Goal: Transaction & Acquisition: Book appointment/travel/reservation

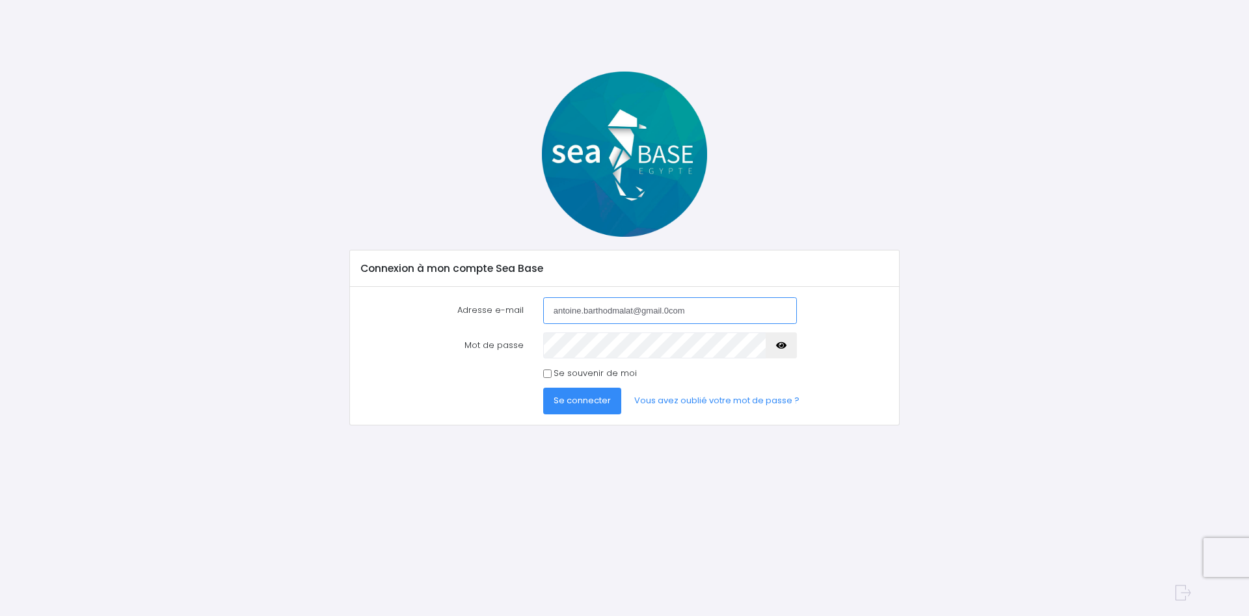
click at [674, 308] on input "antoine.barthodmalat@gmail.0com" at bounding box center [670, 310] width 254 height 26
click at [667, 313] on input "antoine.barthodmalat@gmail.0com" at bounding box center [670, 310] width 254 height 26
type input "antoine.barthodmalat@gmail.com"
click at [543, 388] on button "Se connecter" at bounding box center [582, 401] width 78 height 26
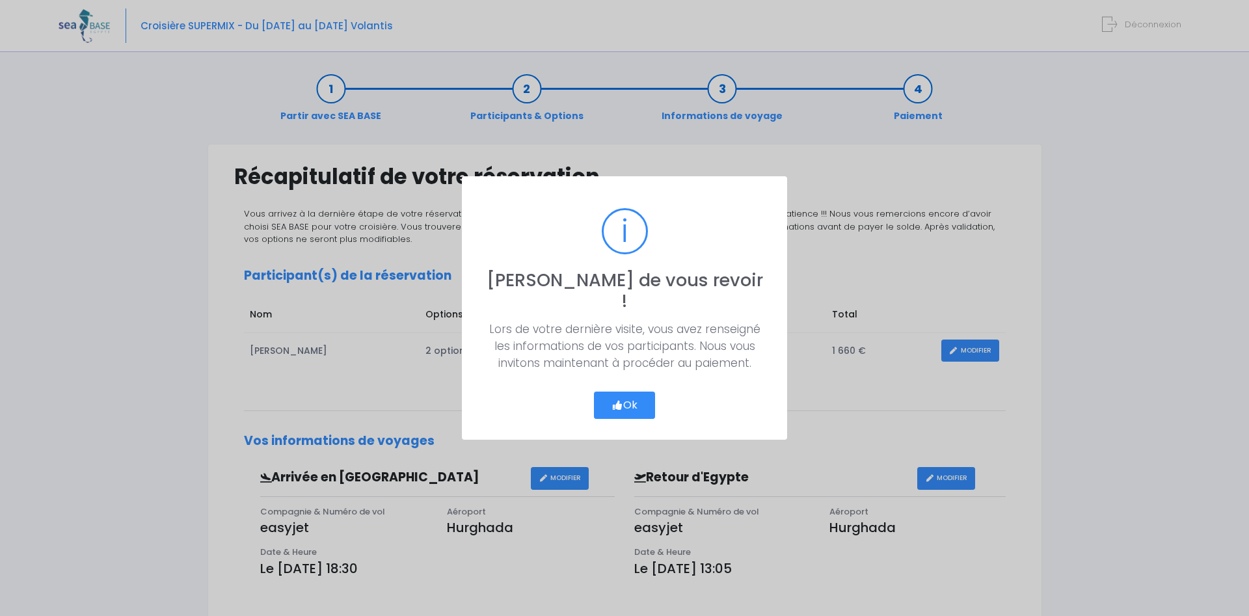
click at [622, 392] on button "Ok" at bounding box center [624, 405] width 61 height 27
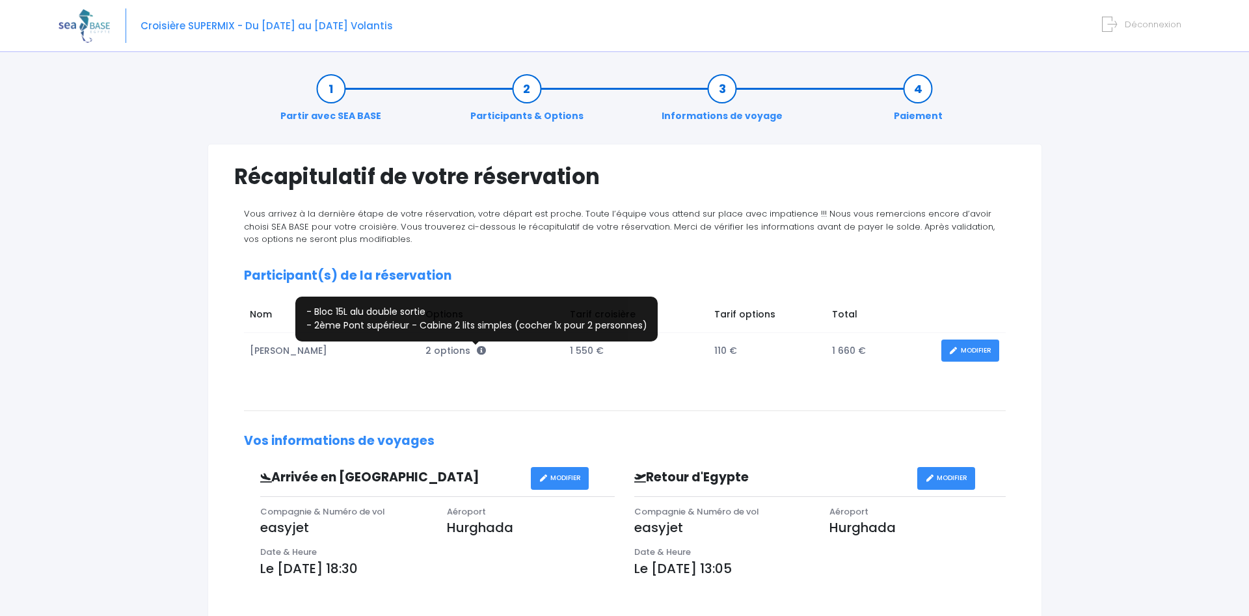
click at [477, 351] on icon at bounding box center [481, 350] width 9 height 9
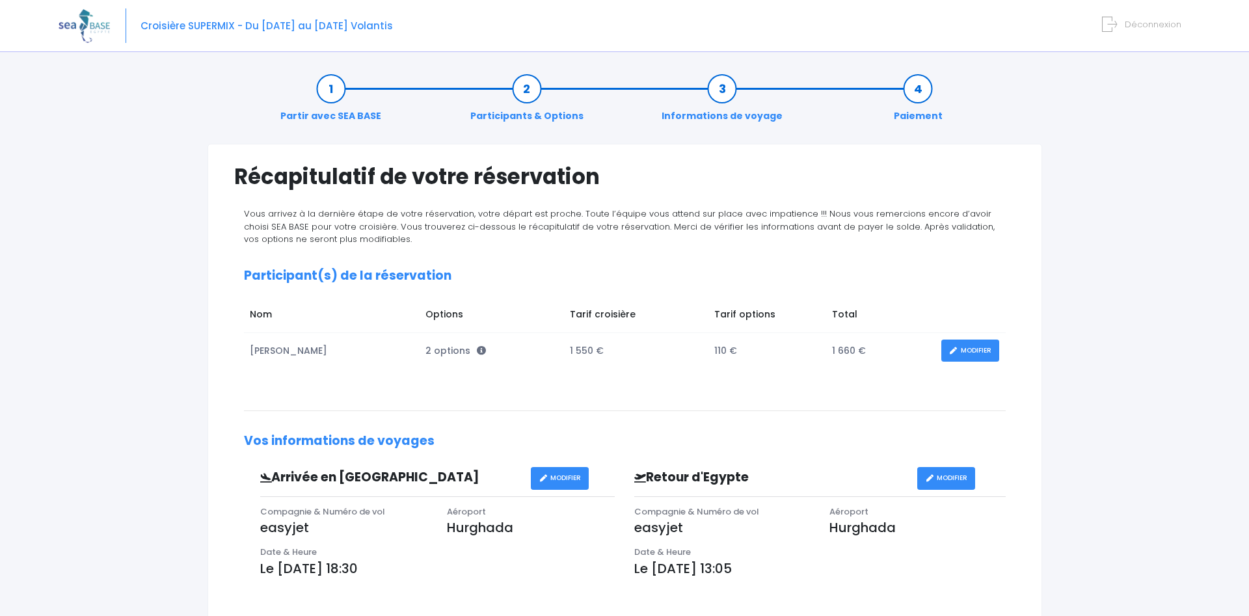
click at [589, 403] on div "Vous arrivez à la dernière étape de votre réservation, votre départ est proche.…" at bounding box center [624, 495] width 781 height 574
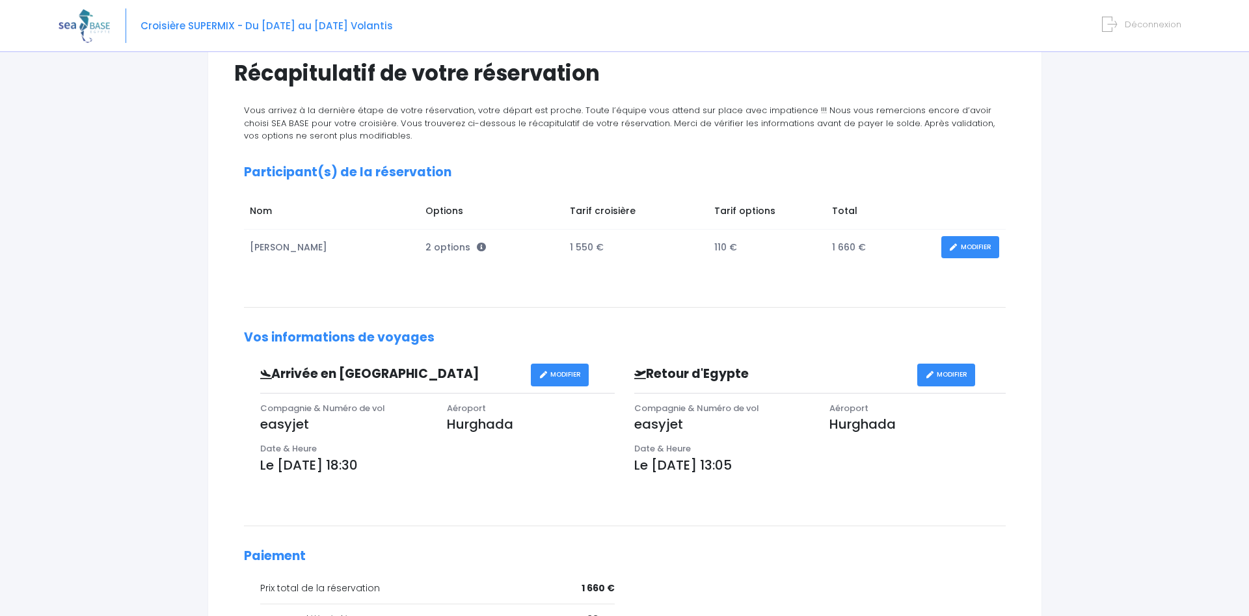
scroll to position [133, 0]
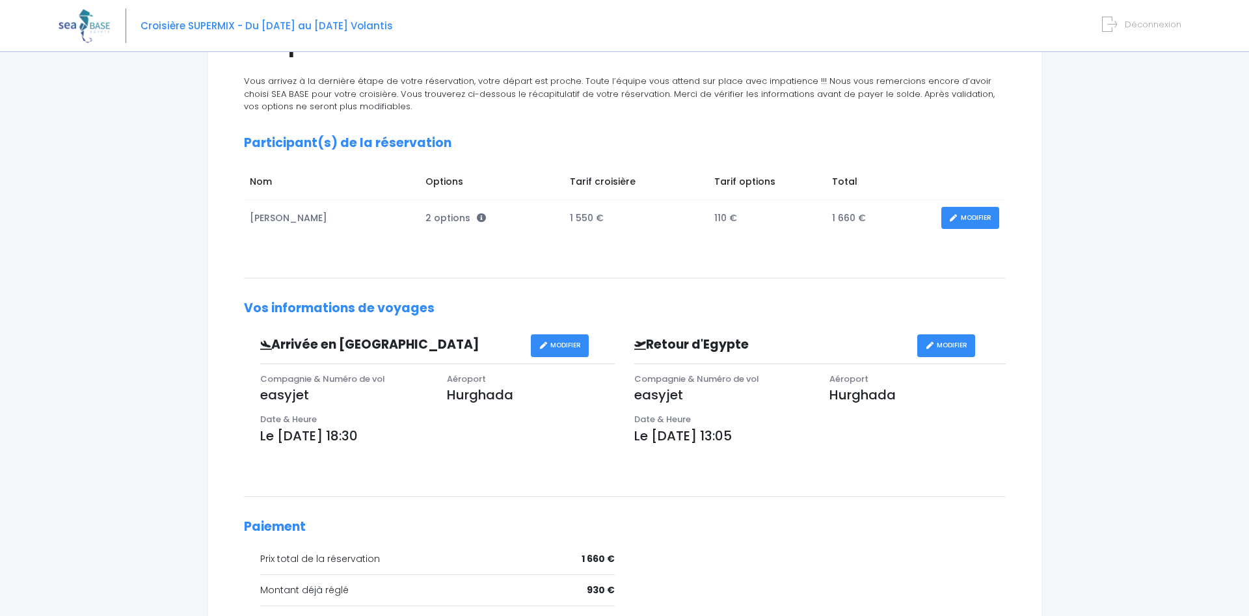
click at [388, 437] on p "Le 06/12/2025 à 18:30" at bounding box center [437, 436] width 355 height 20
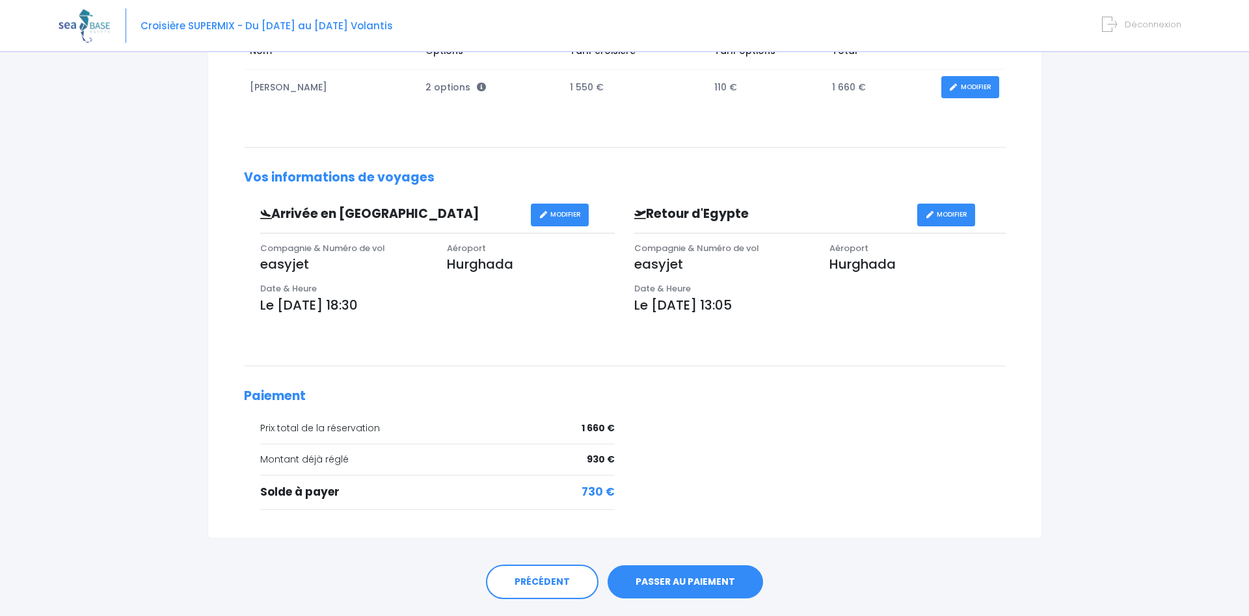
scroll to position [265, 0]
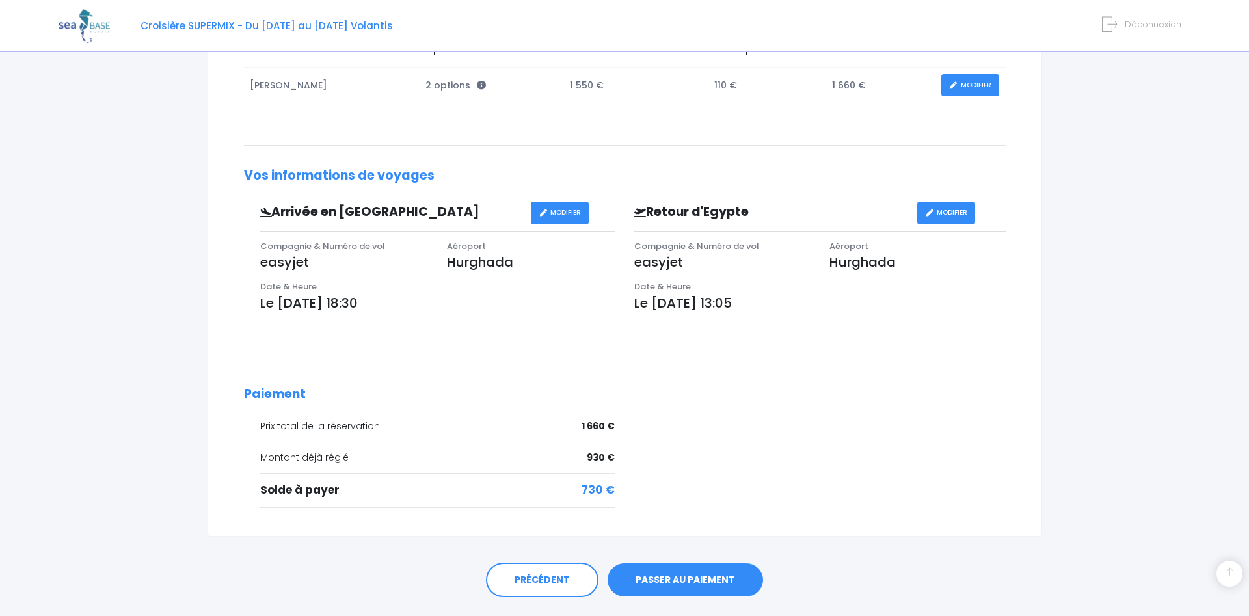
click at [561, 221] on link "MODIFIER" at bounding box center [560, 213] width 58 height 23
click at [556, 217] on link "MODIFIER" at bounding box center [560, 213] width 58 height 23
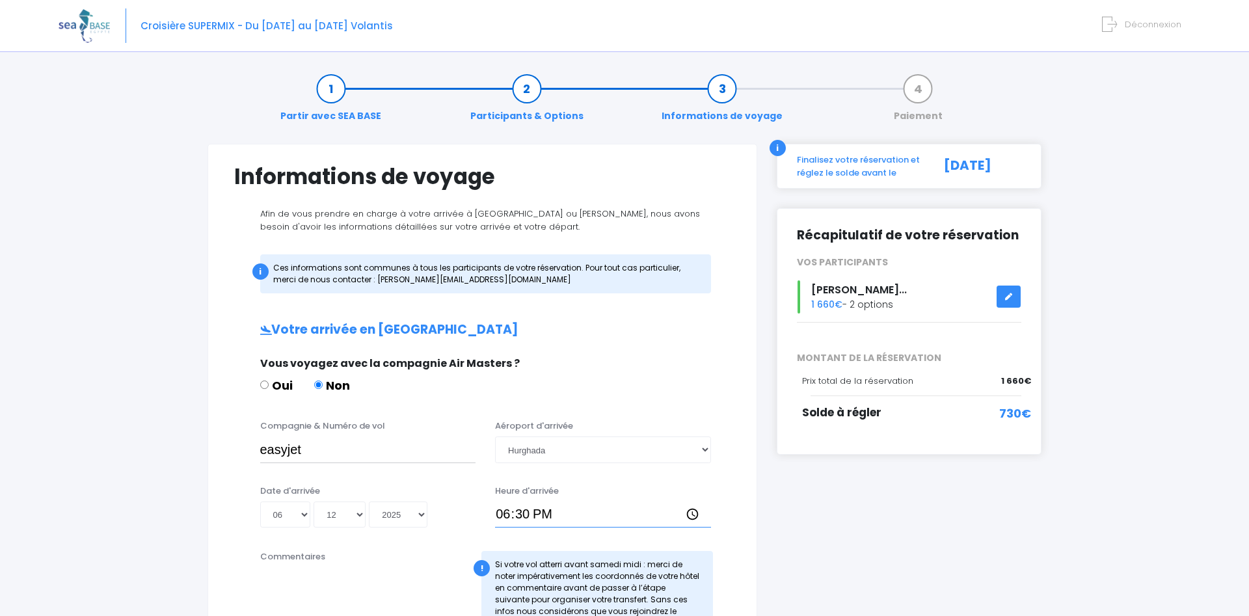
click at [515, 518] on input "18:30" at bounding box center [603, 515] width 216 height 26
type input "21:30"
click at [758, 542] on div "Informations de voyage Afin de vous prendre en charge à votre arrivée à Hurghad…" at bounding box center [482, 587] width 569 height 886
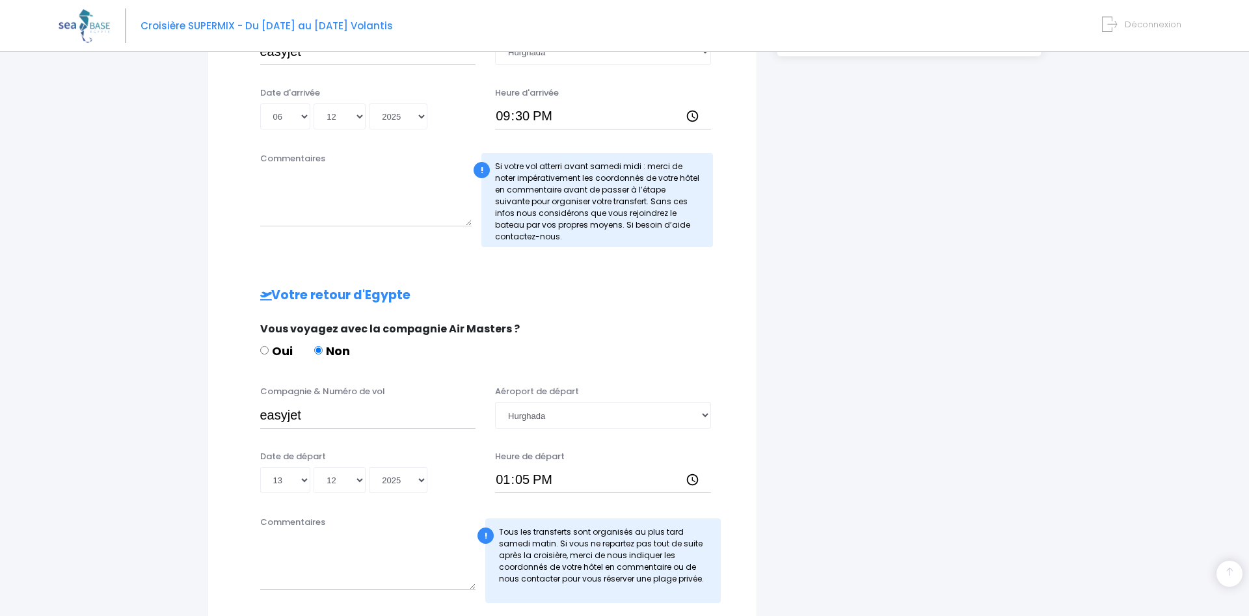
scroll to position [464, 0]
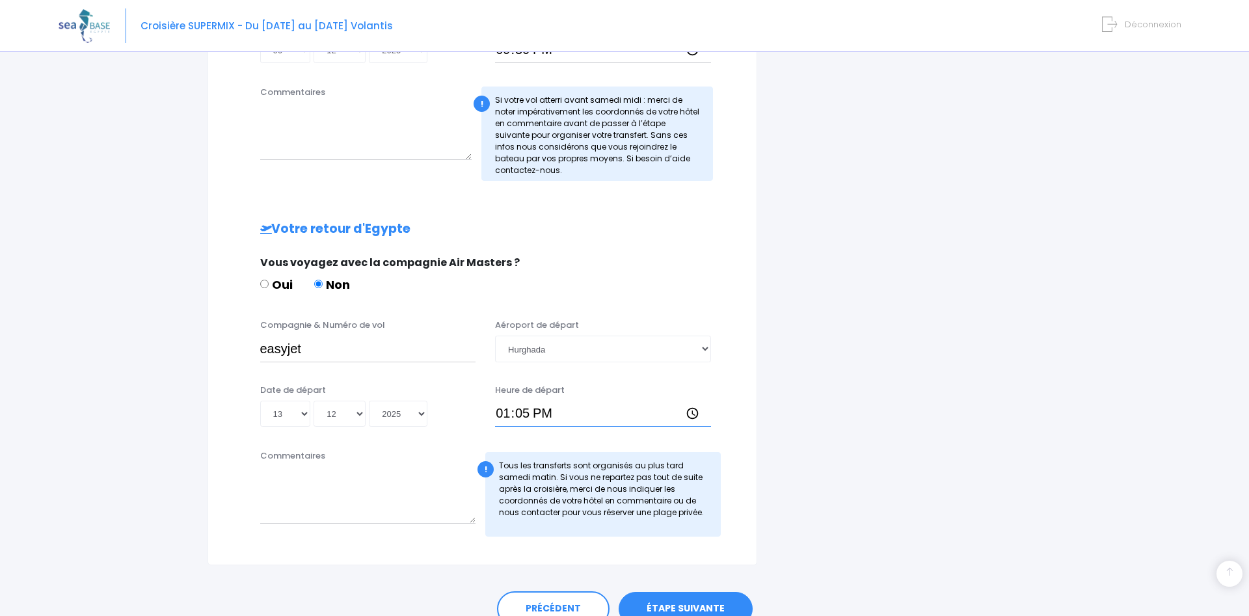
click at [506, 414] on input "13:05" at bounding box center [603, 414] width 216 height 26
type input "16:05"
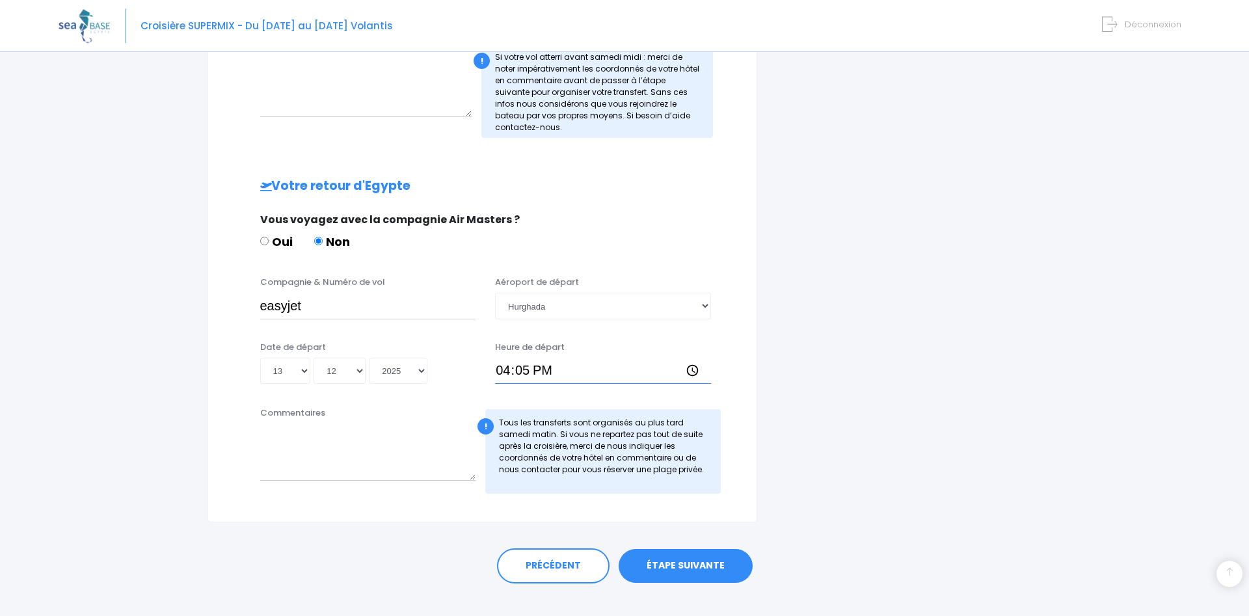
scroll to position [527, 0]
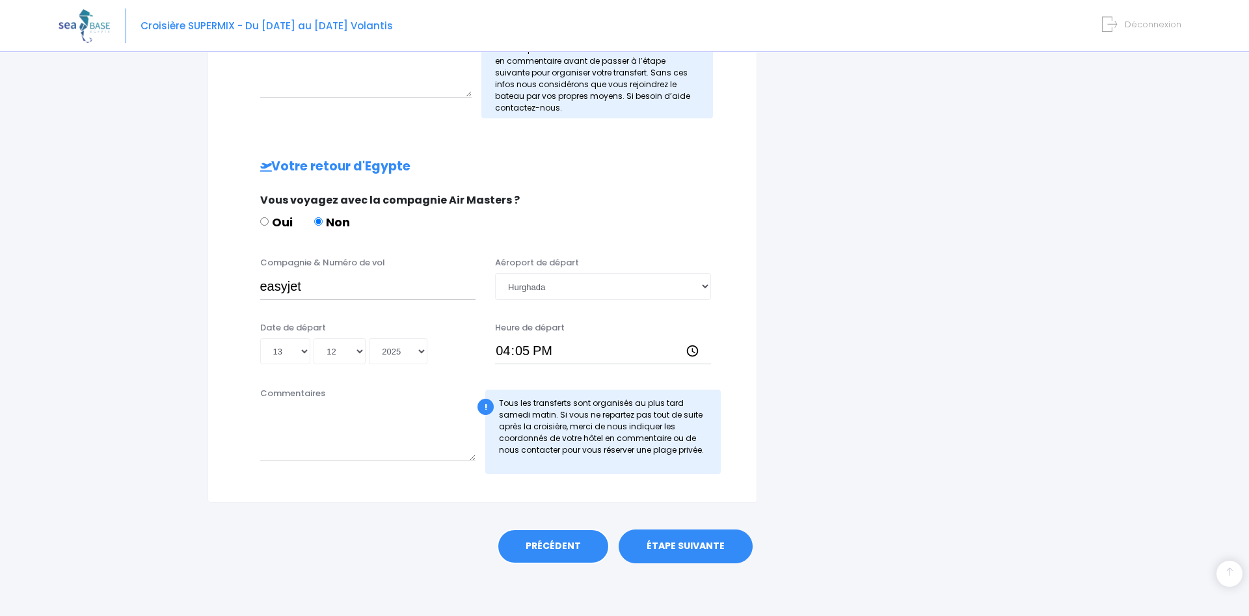
click at [548, 524] on div "PRÉCÉDENT ÉTAPE SUIVANTE" at bounding box center [625, 543] width 835 height 81
click at [558, 541] on link "PRÉCÉDENT" at bounding box center [553, 546] width 113 height 35
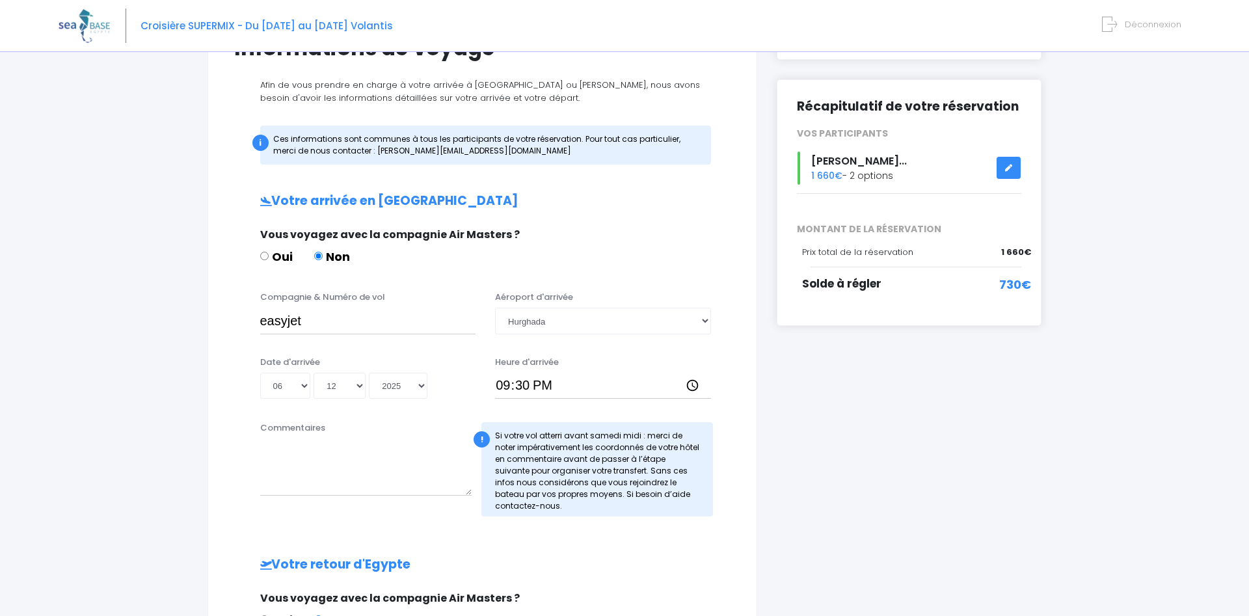
scroll to position [394, 0]
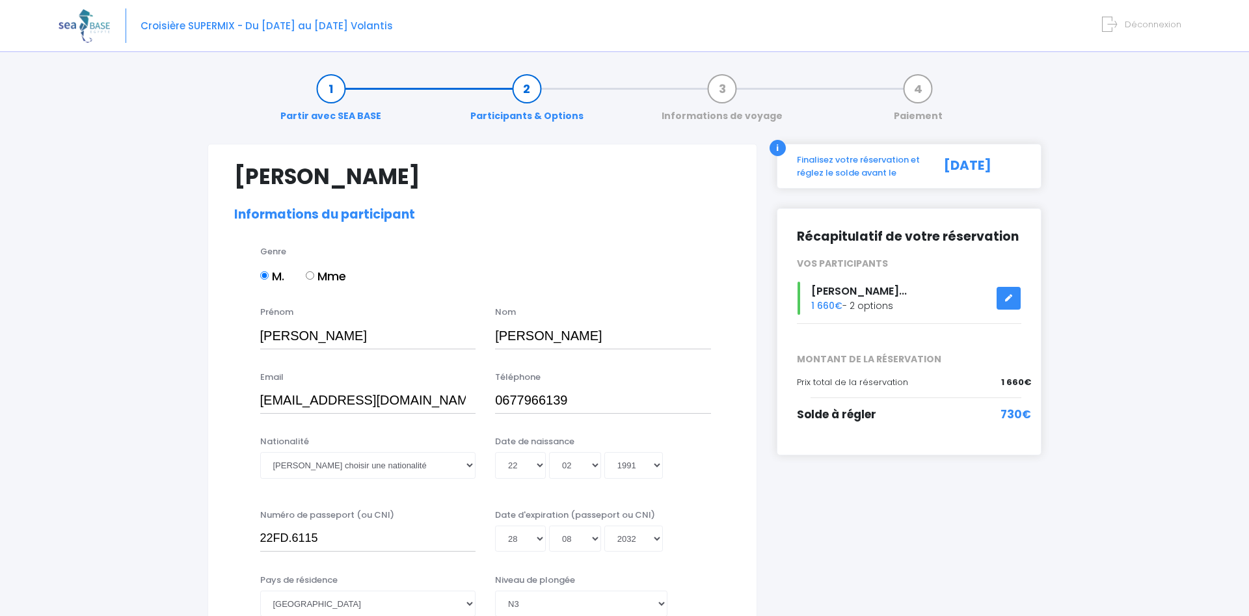
select select "N3"
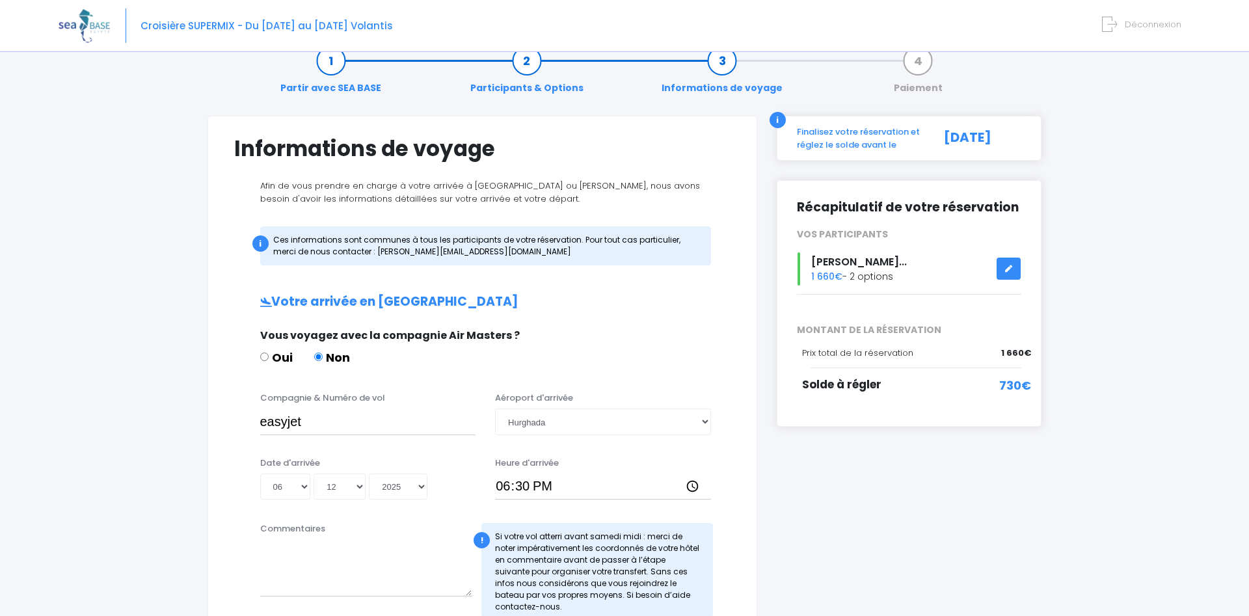
scroll to position [66, 0]
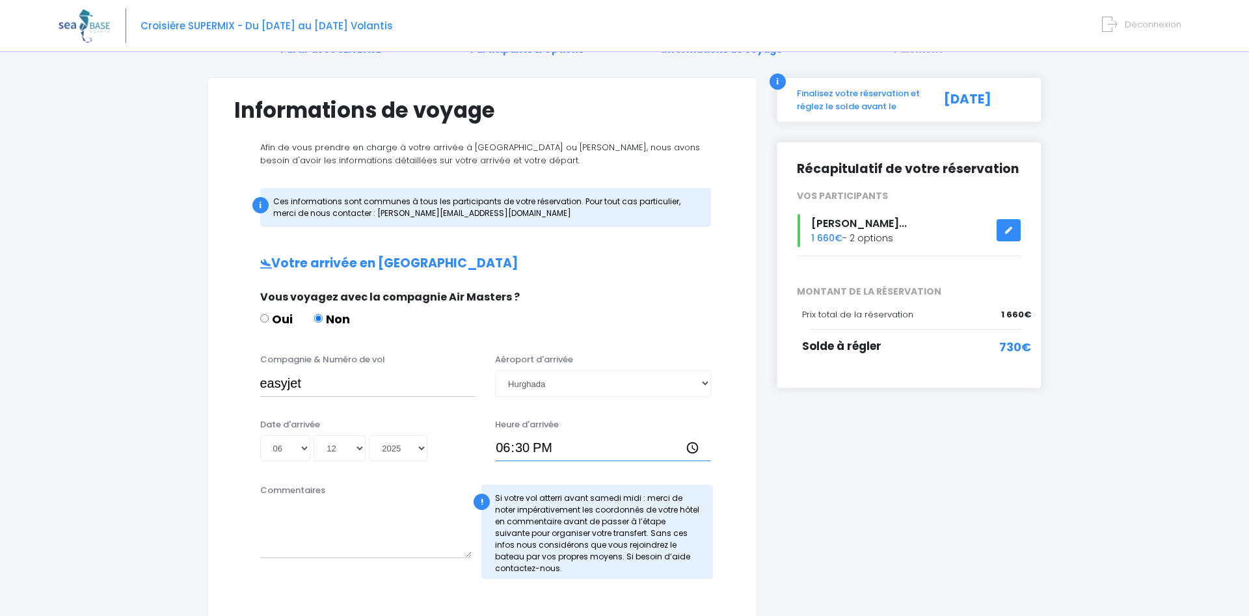
click at [508, 454] on input "18:30" at bounding box center [603, 448] width 216 height 26
type input "21:30"
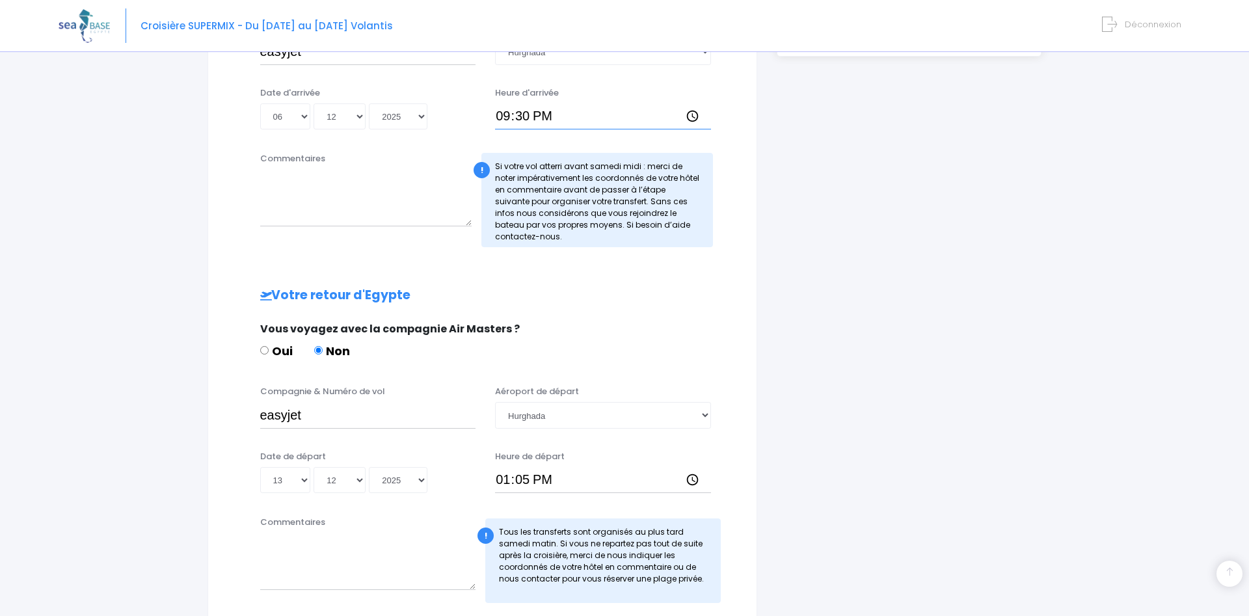
scroll to position [527, 0]
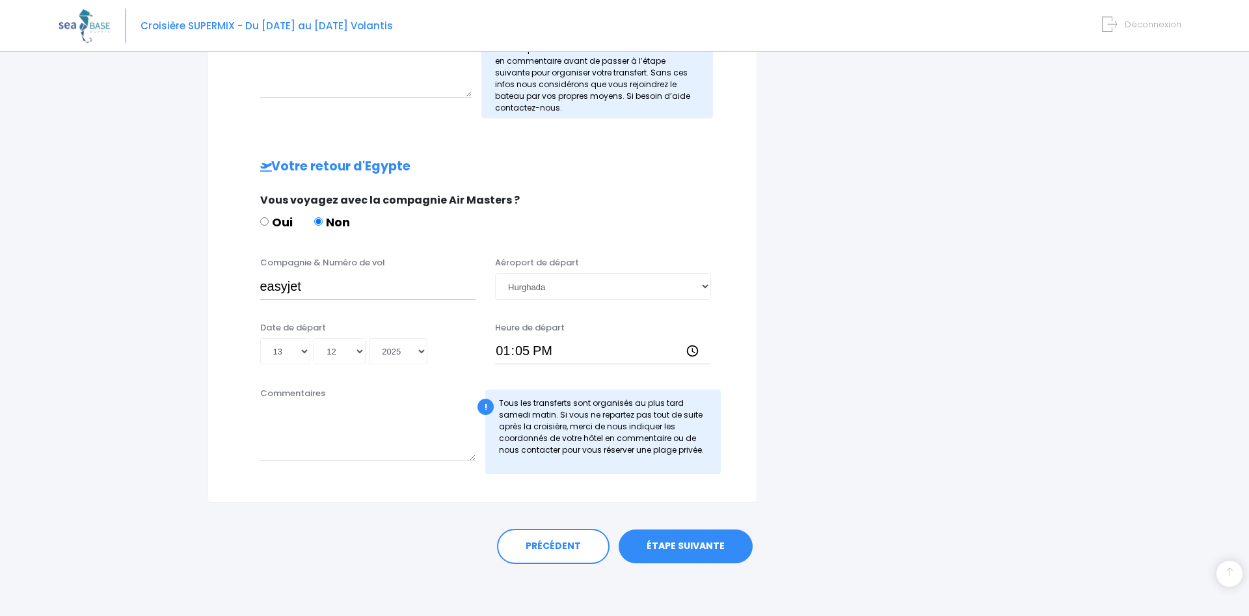
click at [729, 543] on link "ÉTAPE SUIVANTE" at bounding box center [686, 547] width 134 height 34
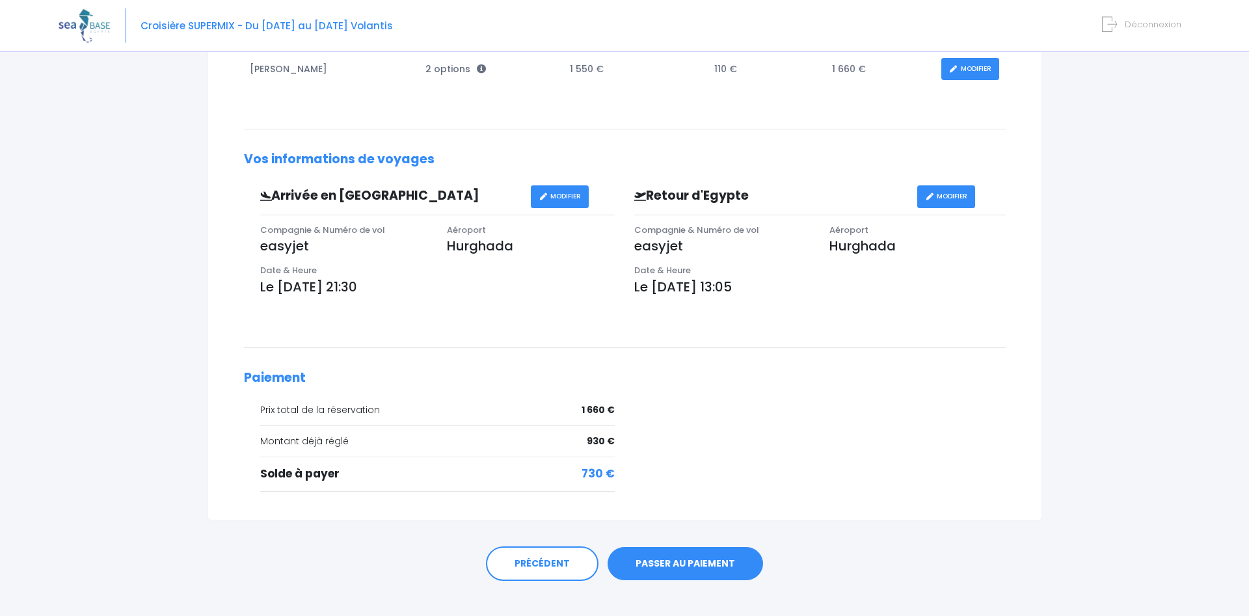
scroll to position [299, 0]
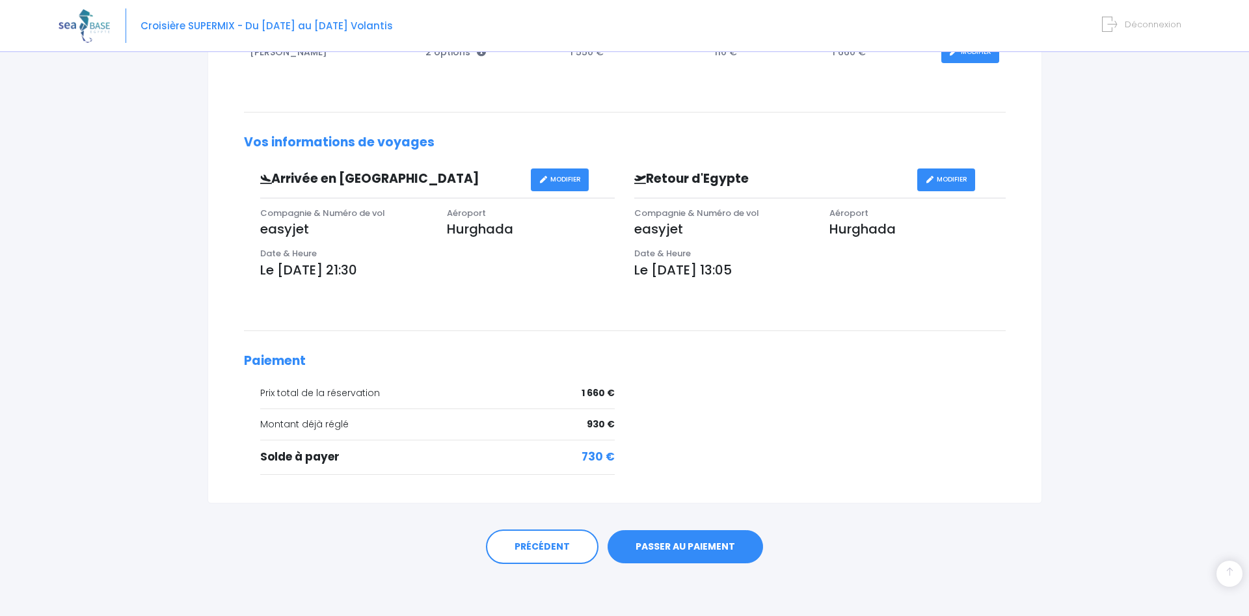
click at [677, 539] on link "PASSER AU PAIEMENT" at bounding box center [685, 547] width 155 height 34
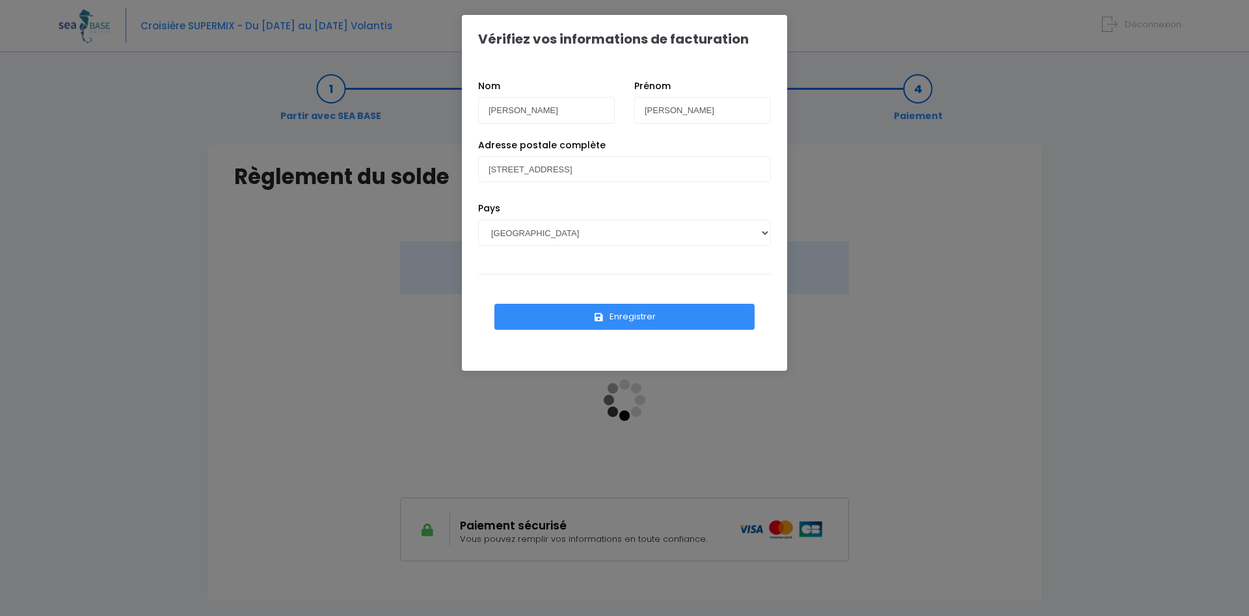
click at [513, 318] on button "Enregistrer" at bounding box center [624, 317] width 260 height 26
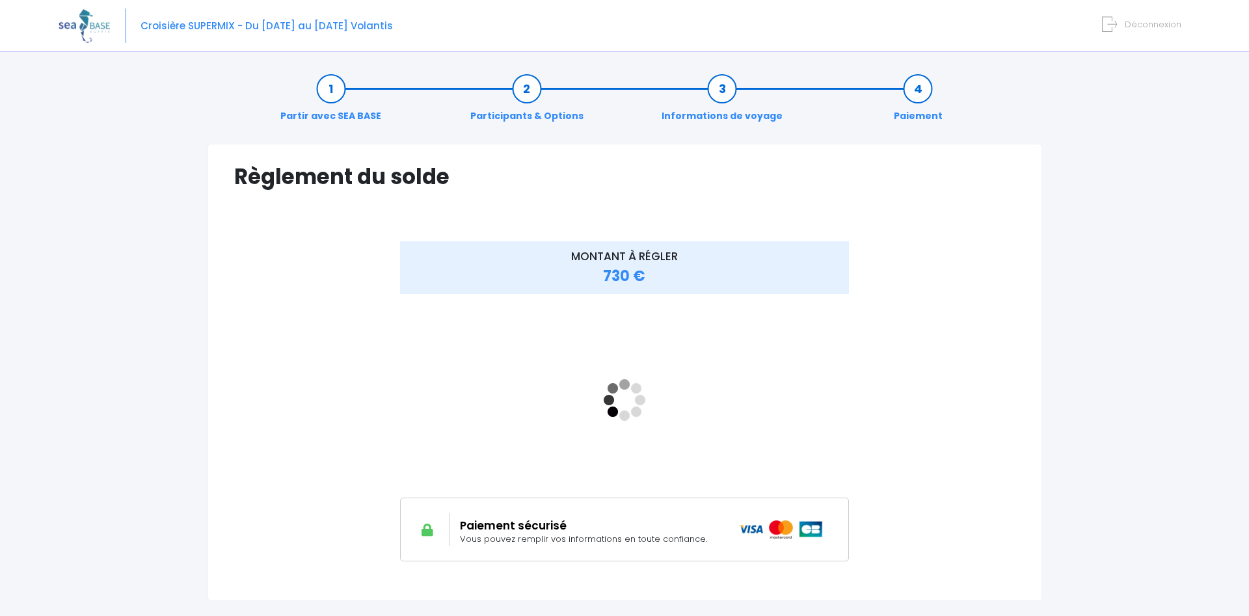
click at [737, 357] on iframe "<!-- //required -->" at bounding box center [625, 399] width 450 height 195
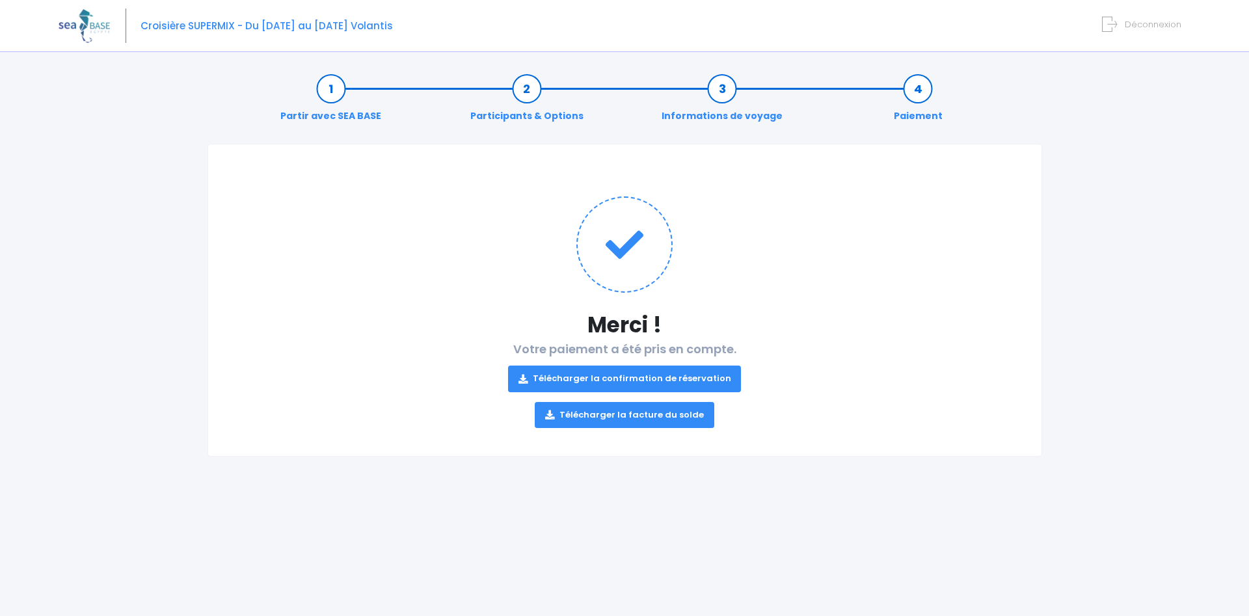
click at [528, 160] on div "Merci ! Votre paiement a été pris en compte. Télécharger la confirmation de rés…" at bounding box center [625, 300] width 835 height 313
